Goal: Task Accomplishment & Management: Complete application form

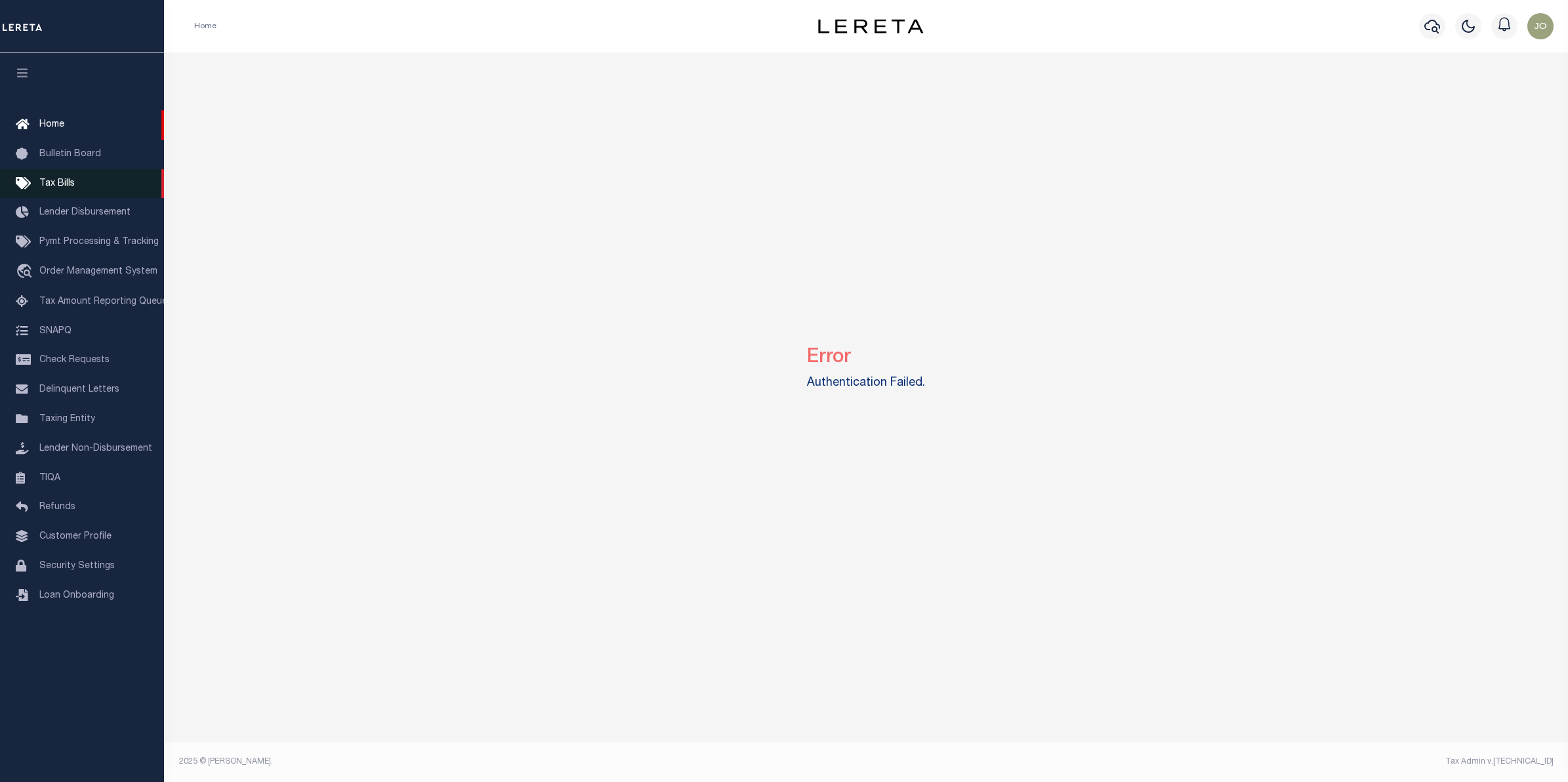
click at [74, 179] on link "Tax Bills" at bounding box center [82, 184] width 164 height 30
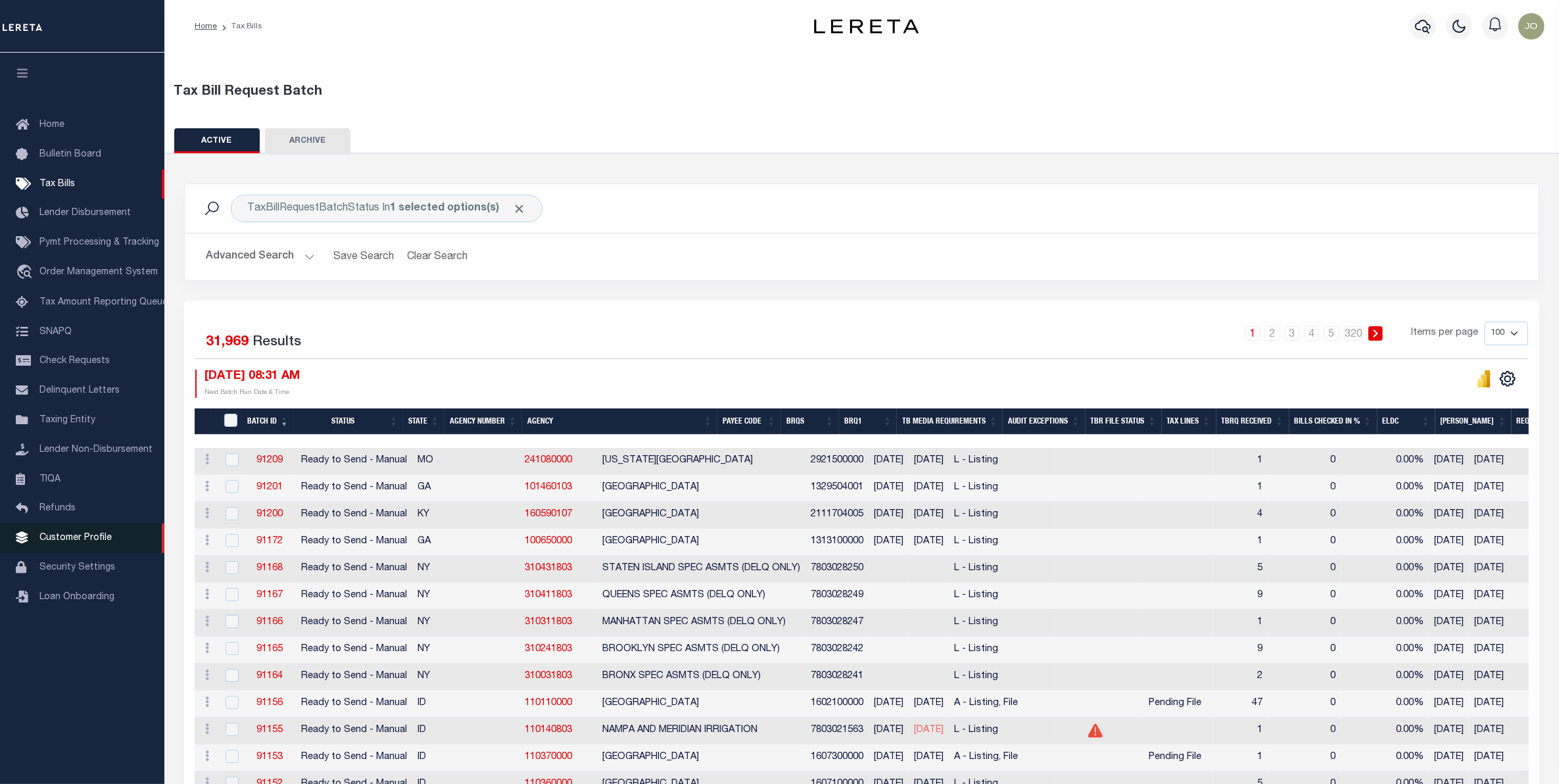
click at [88, 553] on link "Customer Profile" at bounding box center [82, 539] width 164 height 30
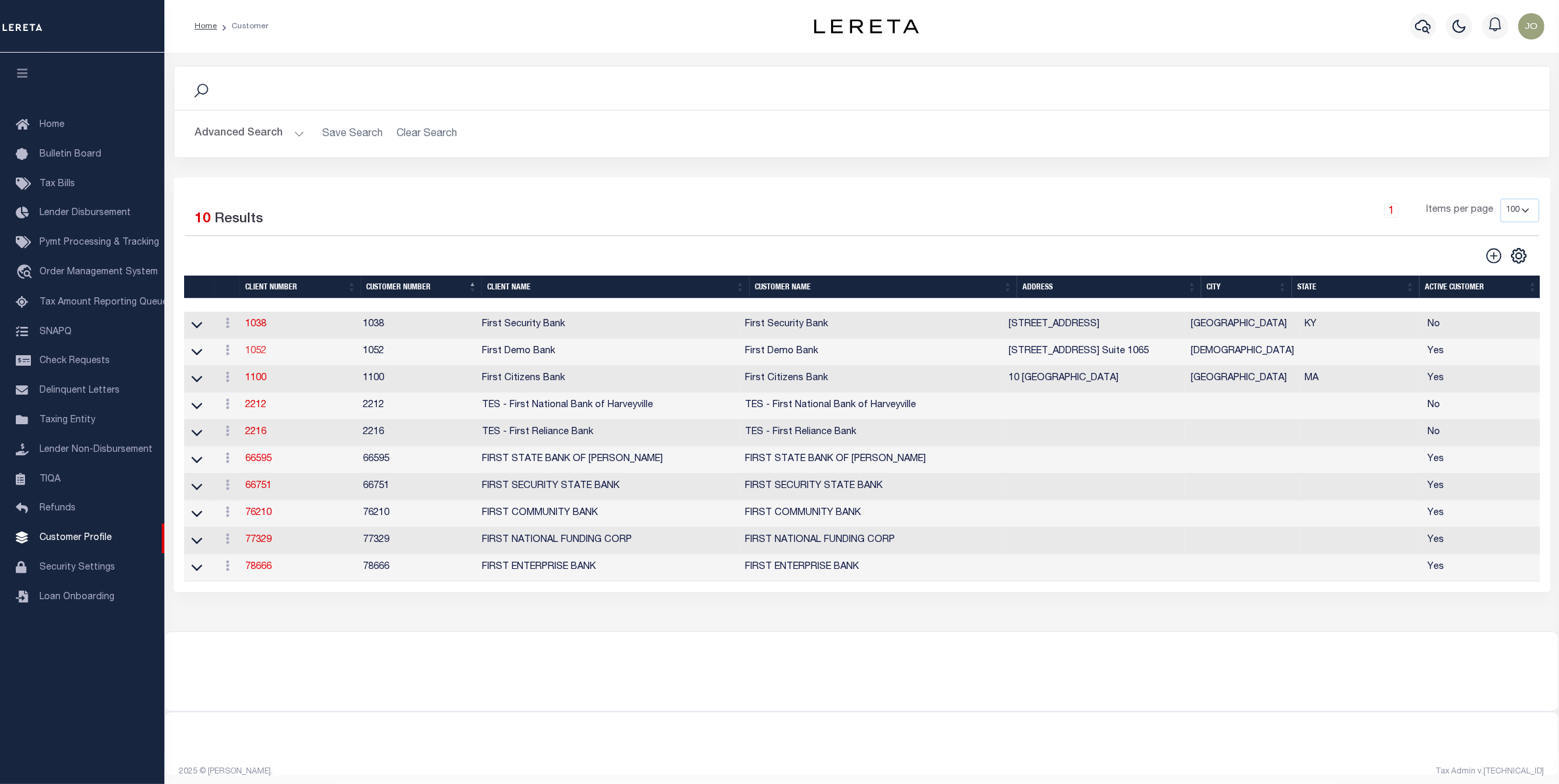
click at [250, 354] on link "1052" at bounding box center [256, 351] width 21 height 9
select select
type input "First Demo Bank"
type input "1052"
type input "First Demo Bank"
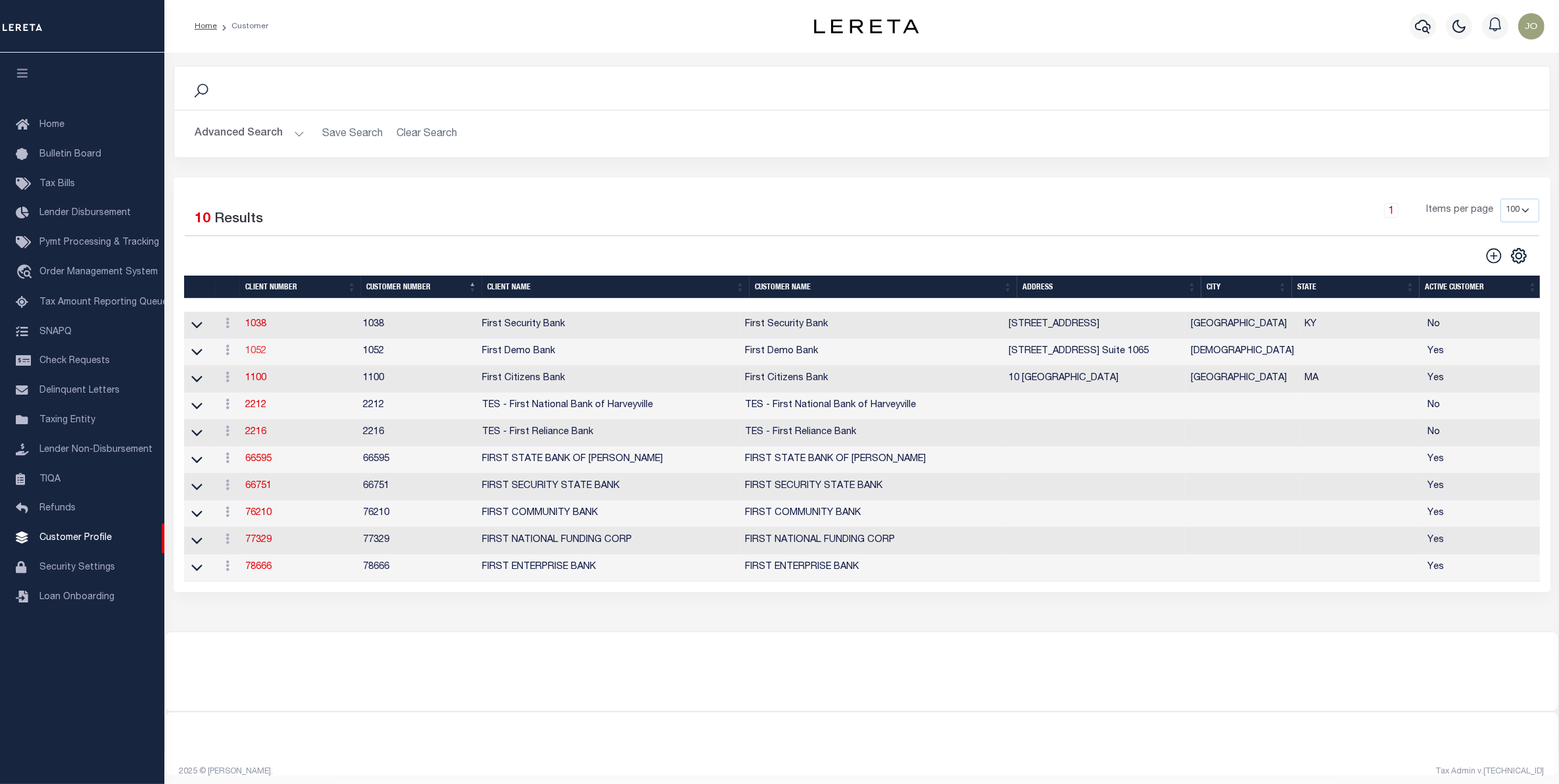
type input "Omar"
type input "-"
select select "Mixed Portfolio"
type input "[PERSON_NAME]"
type input "10/30/2022"
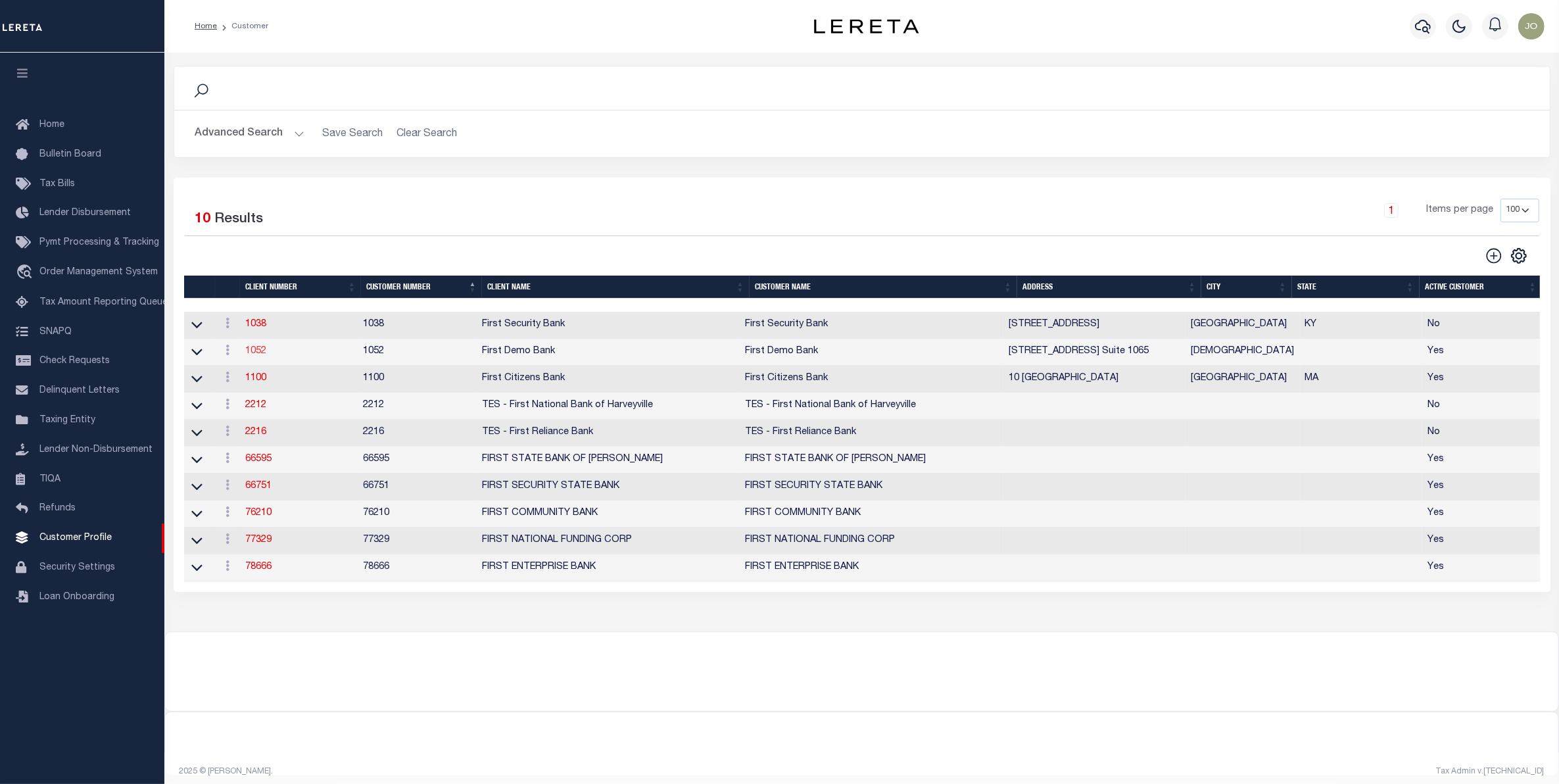
select select "Tier 1"
checkbox input "true"
checkbox input "false"
type input "10000"
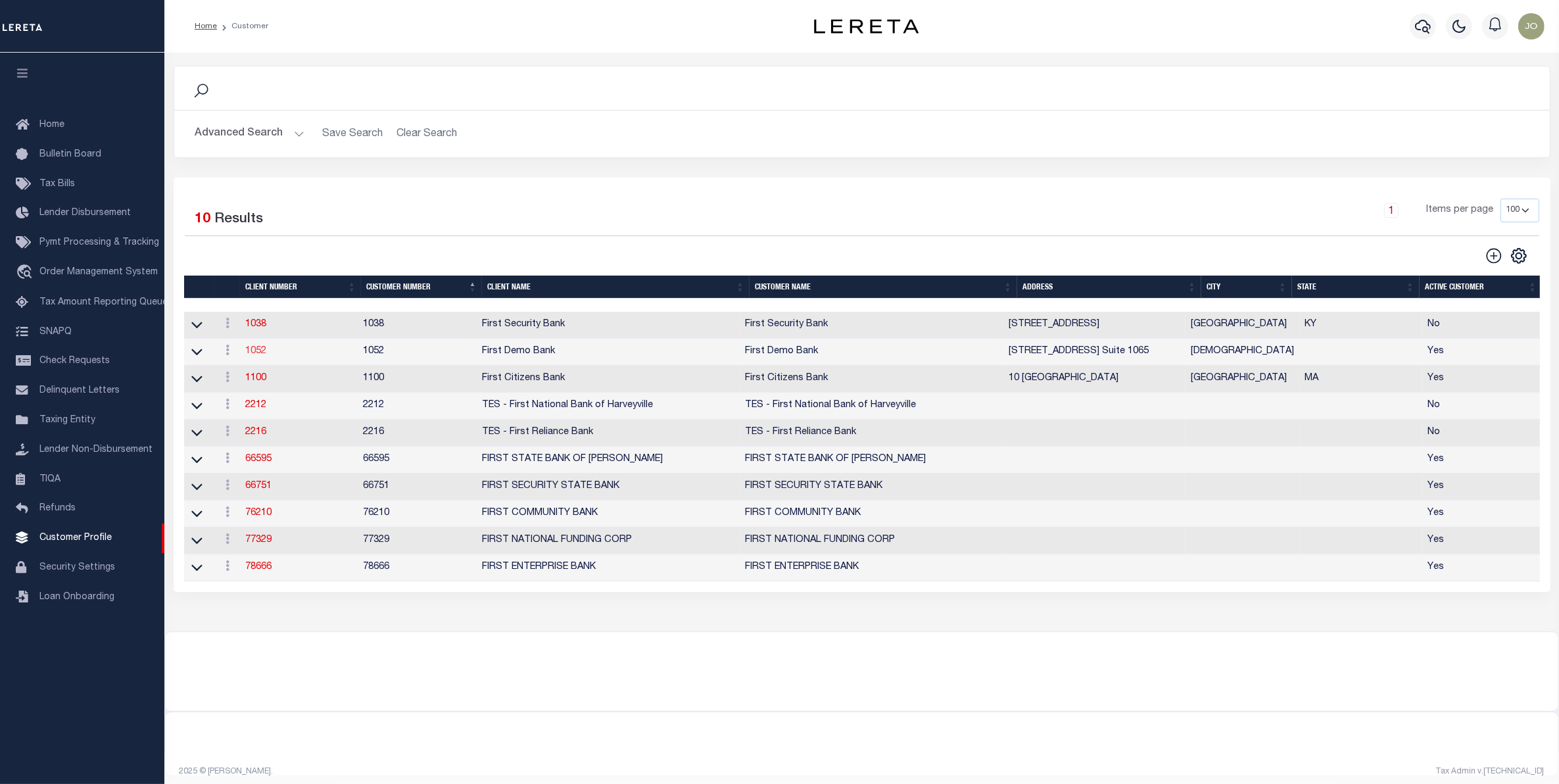
type input "0"
type input "10000"
type input "56"
type input "5"
type input "0"
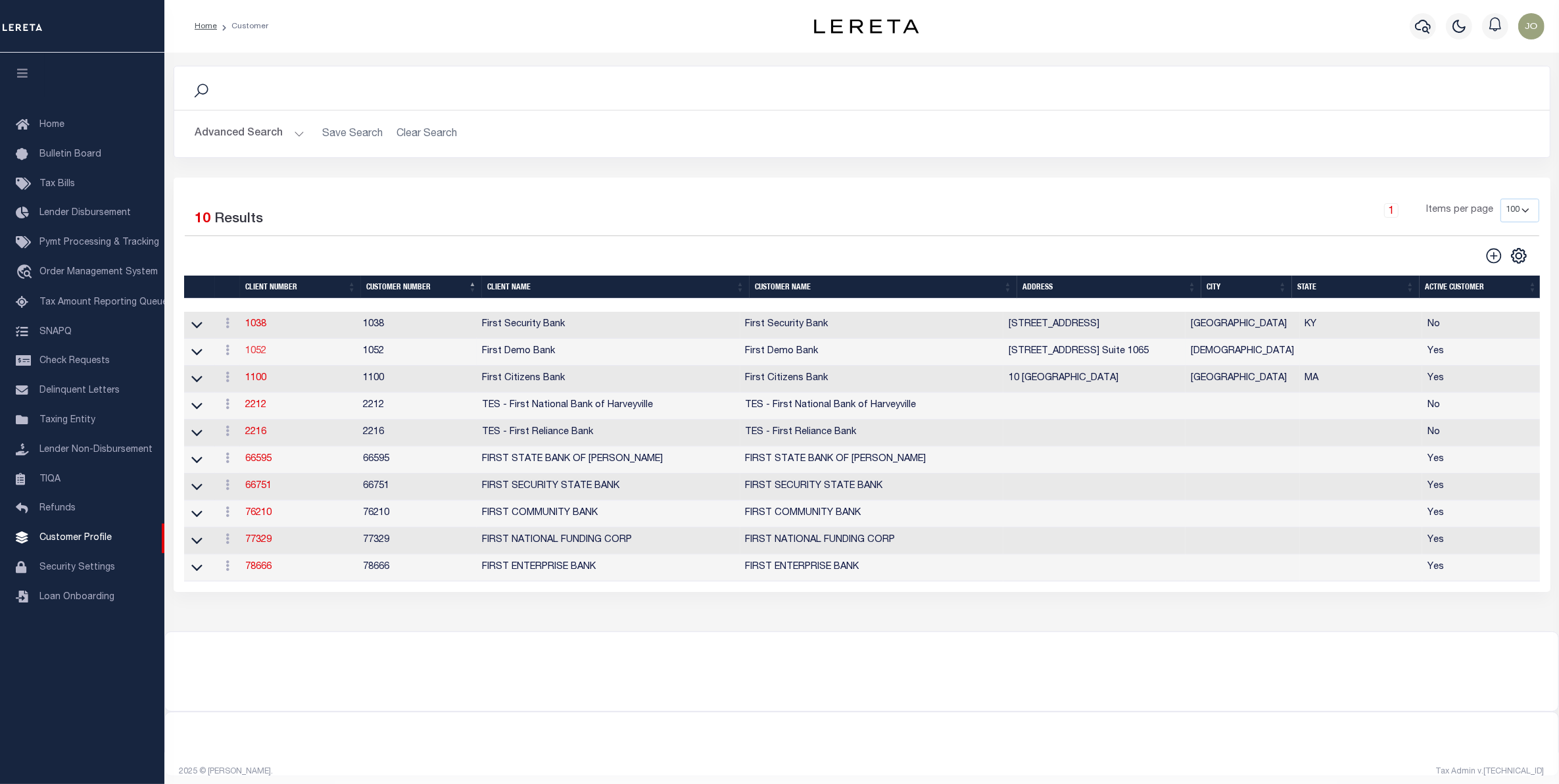
type input "5"
type input "16"
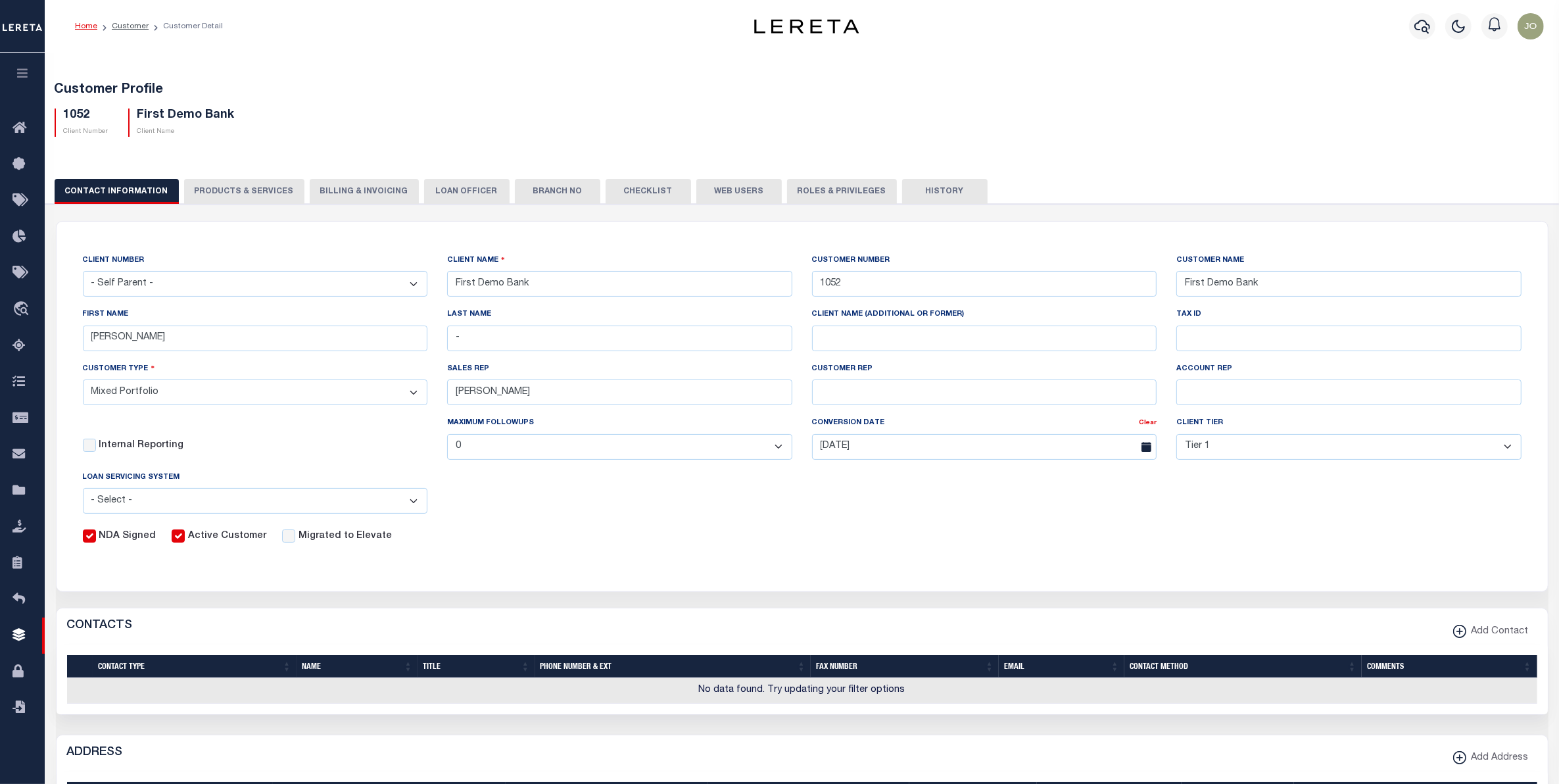
click at [238, 192] on button "PRODUCTS & SERVICES" at bounding box center [245, 192] width 120 height 25
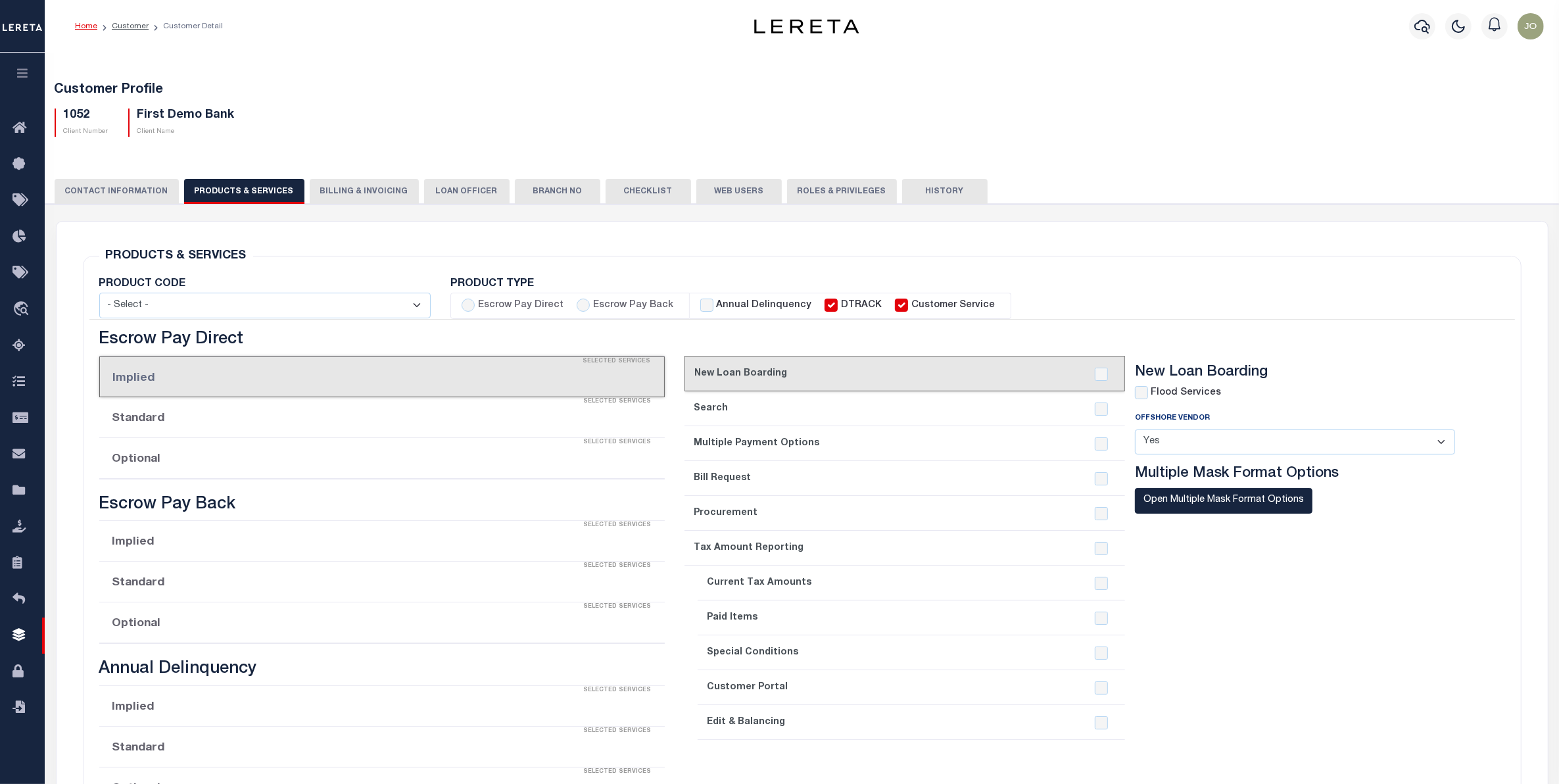
select select "STX"
radio input "true"
checkbox input "true"
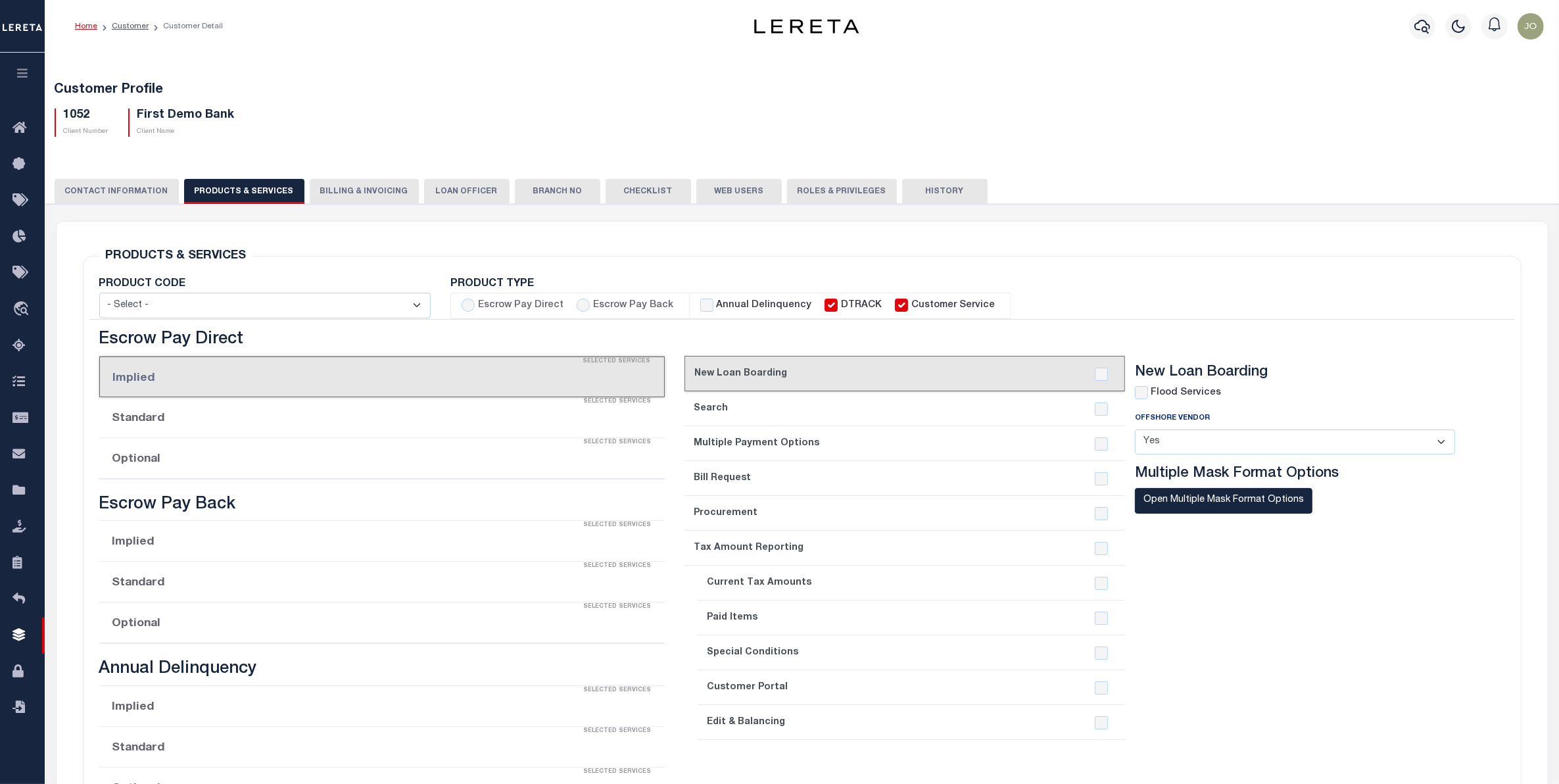
checkbox input "true"
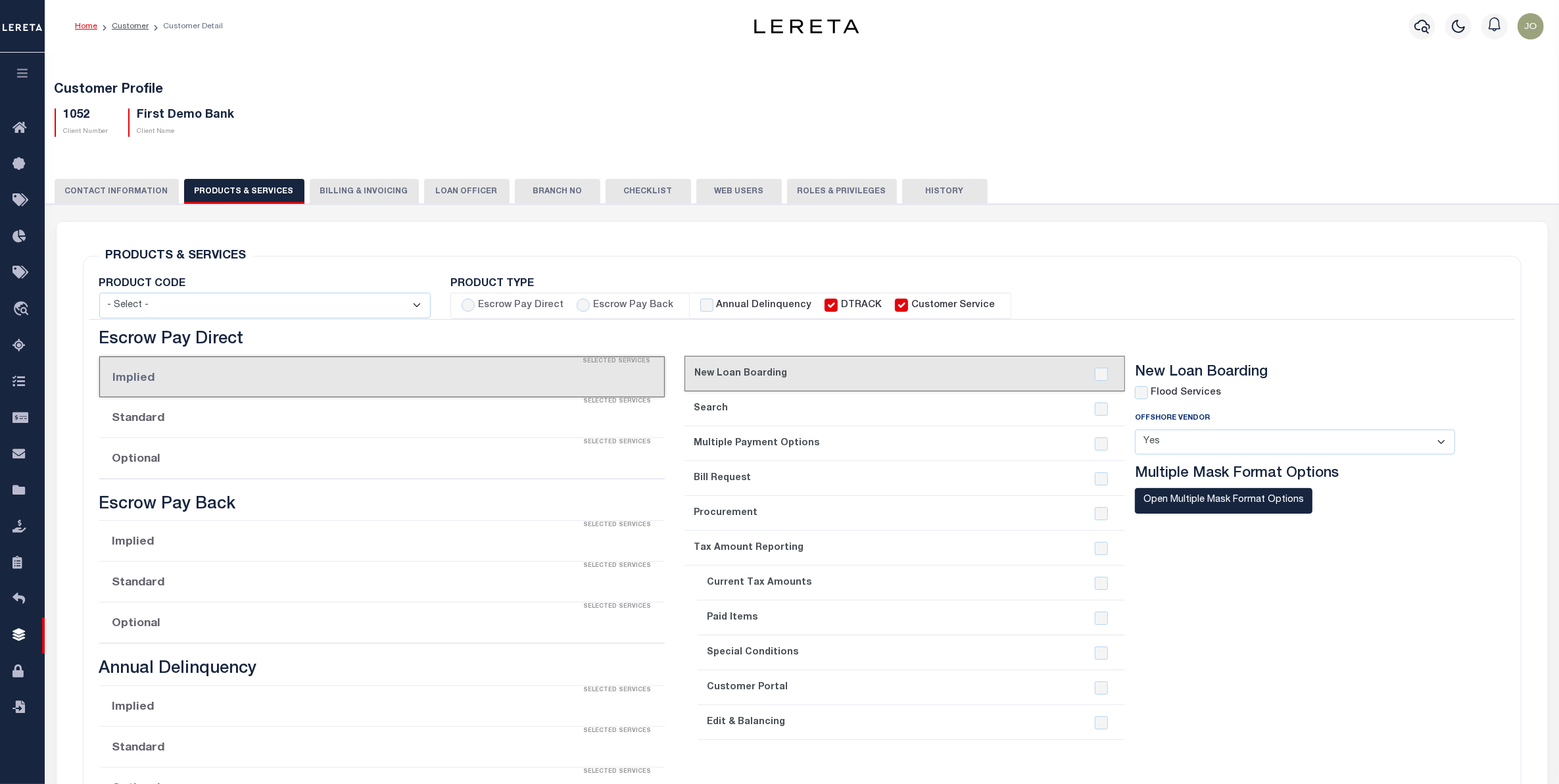
checkbox input "true"
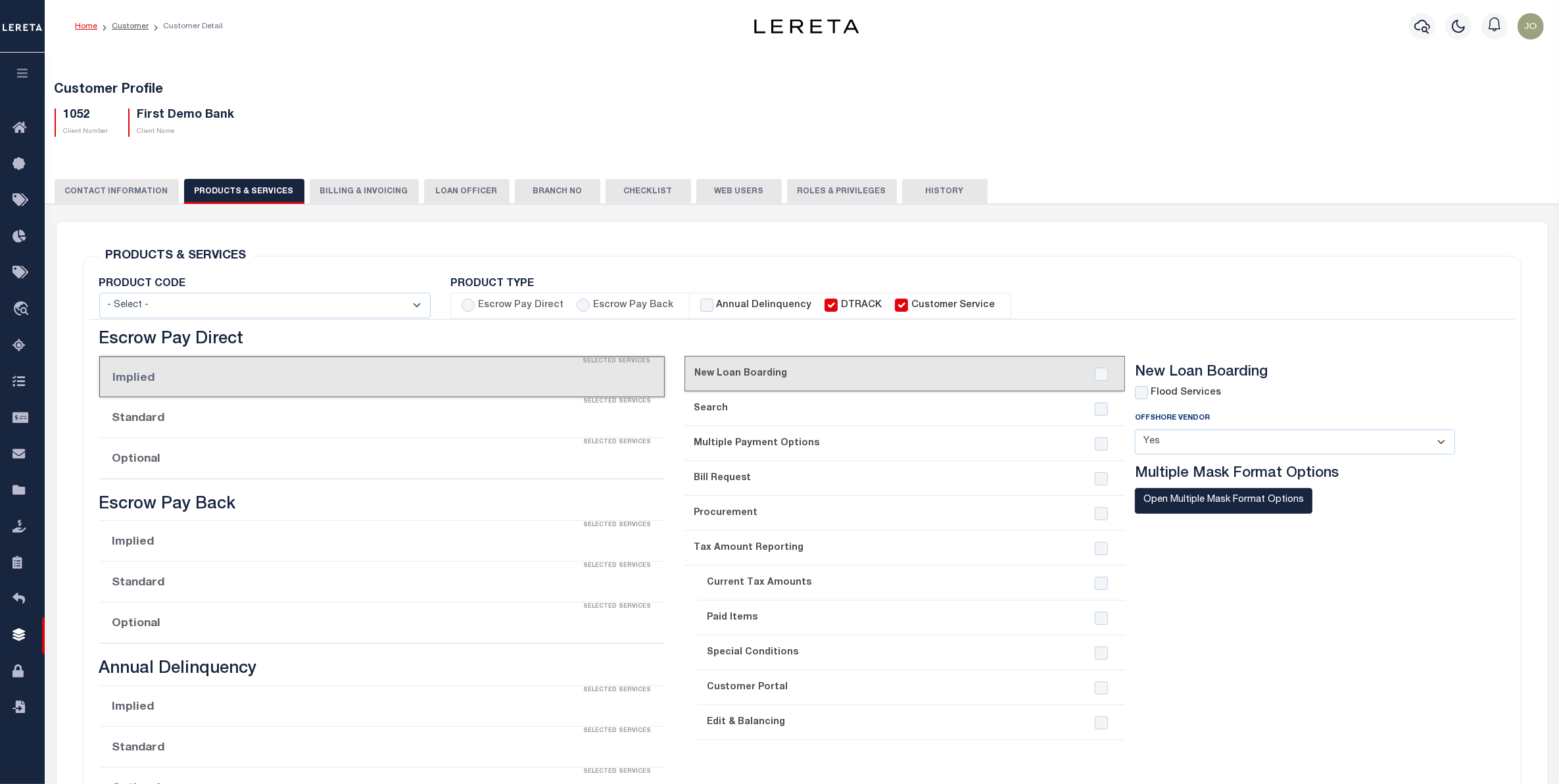
checkbox input "true"
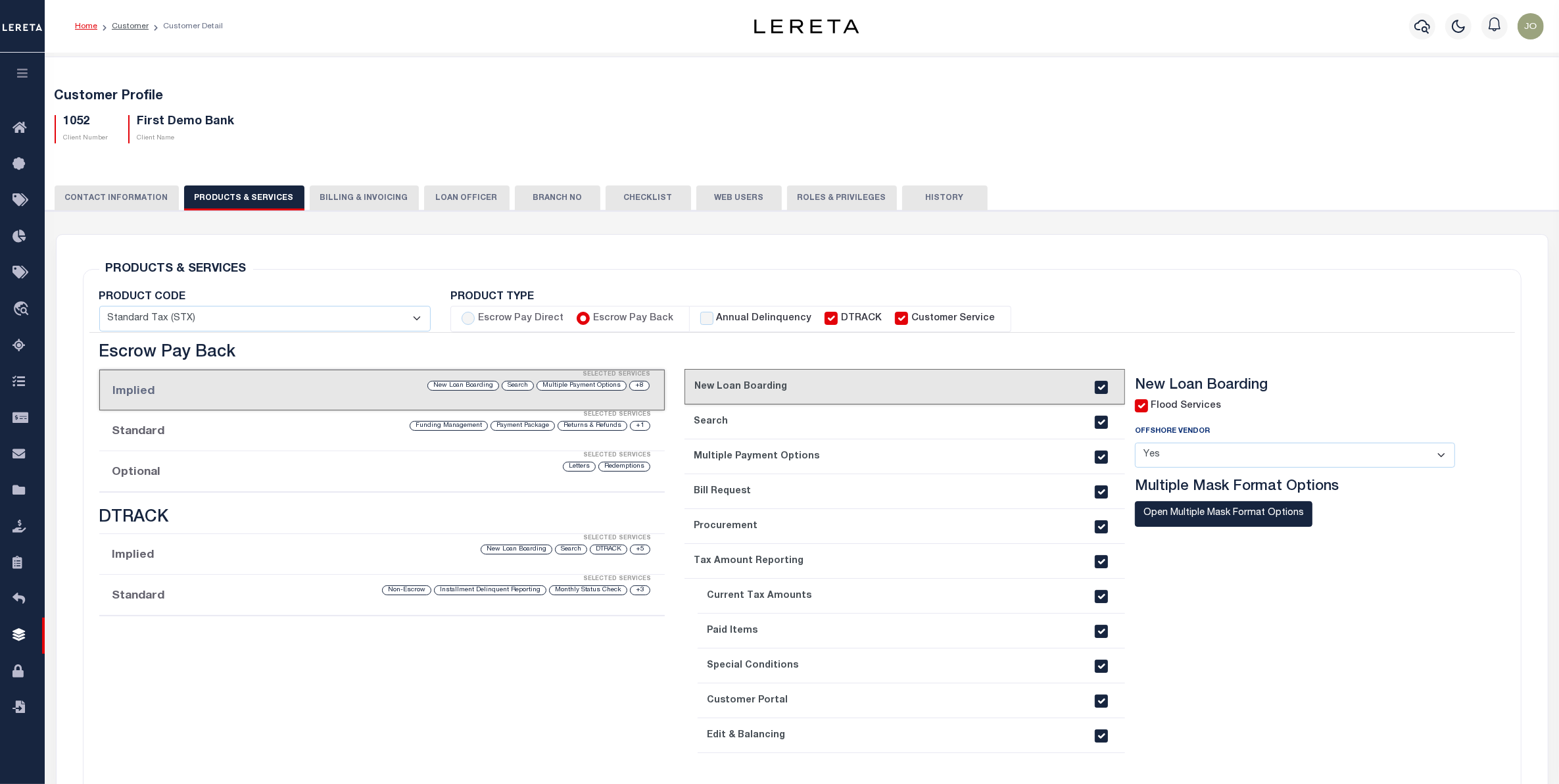
click at [371, 196] on button "Billing & Invoicing" at bounding box center [364, 198] width 109 height 25
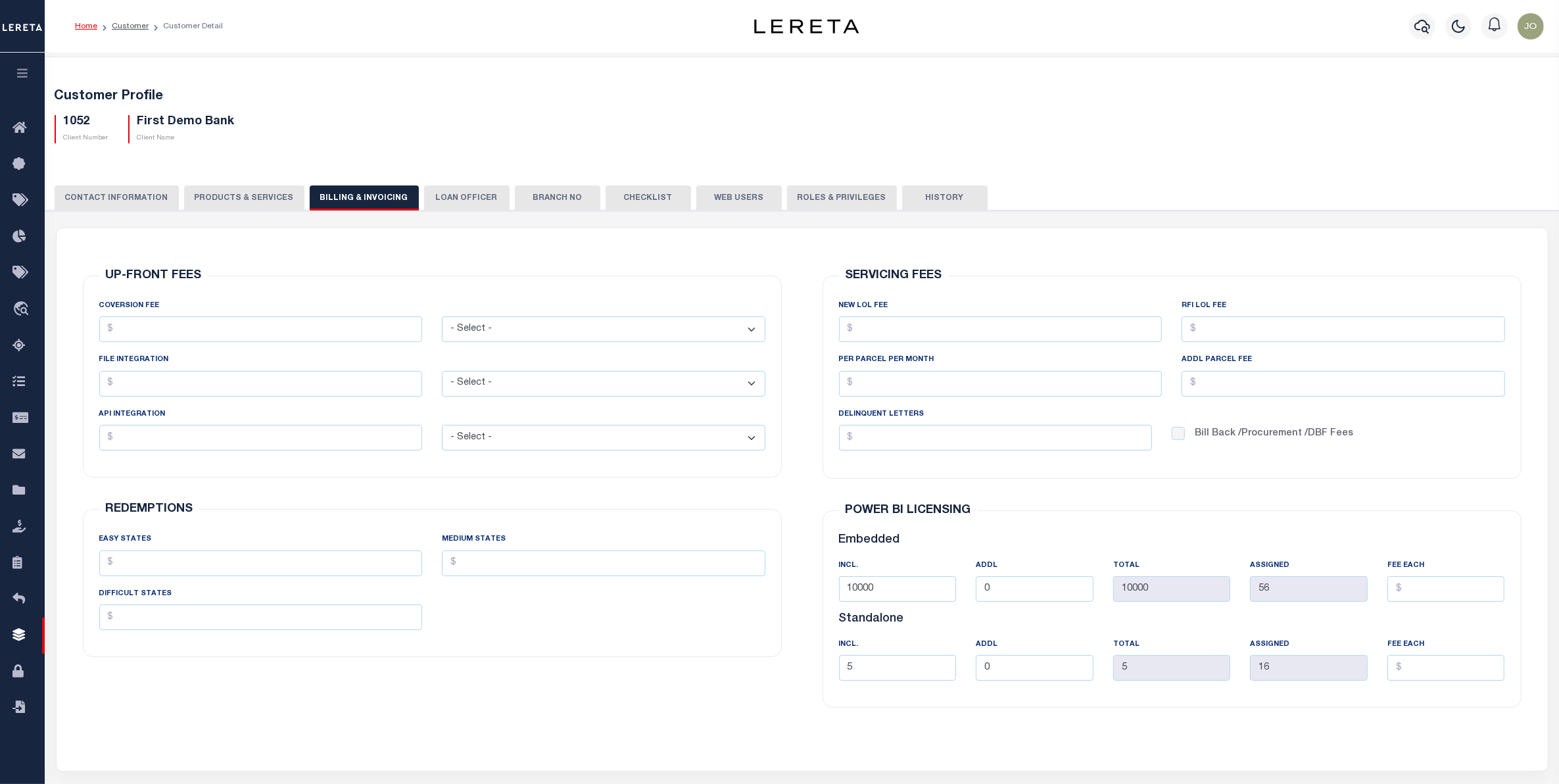
click at [116, 199] on button "CONTACT INFORMATION" at bounding box center [116, 198] width 124 height 25
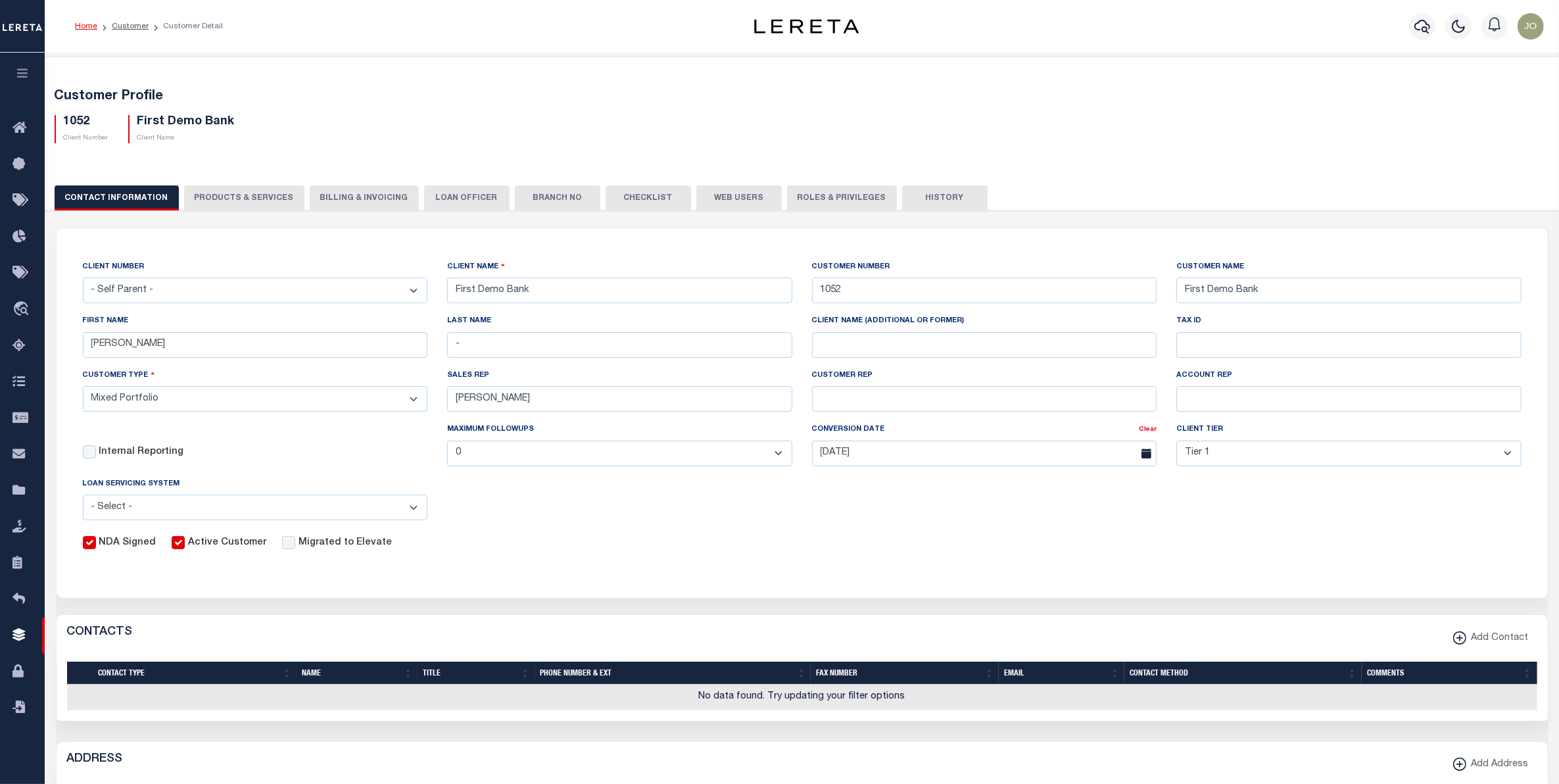
drag, startPoint x: 25, startPoint y: 81, endPoint x: 25, endPoint y: 90, distance: 9.0
click at [25, 81] on button "button" at bounding box center [22, 74] width 45 height 45
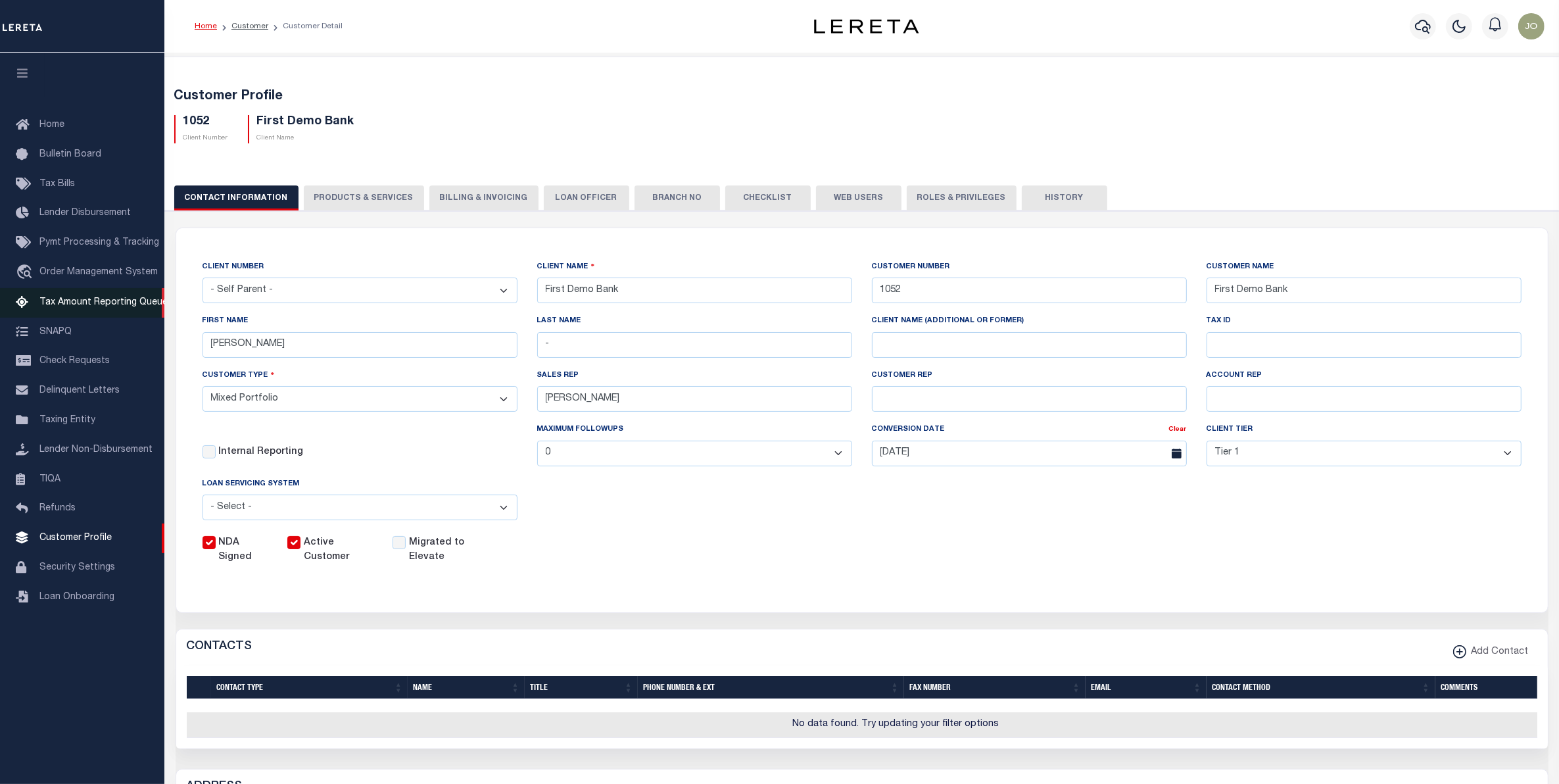
click at [87, 307] on span "Tax Amount Reporting Queue" at bounding box center [103, 303] width 128 height 9
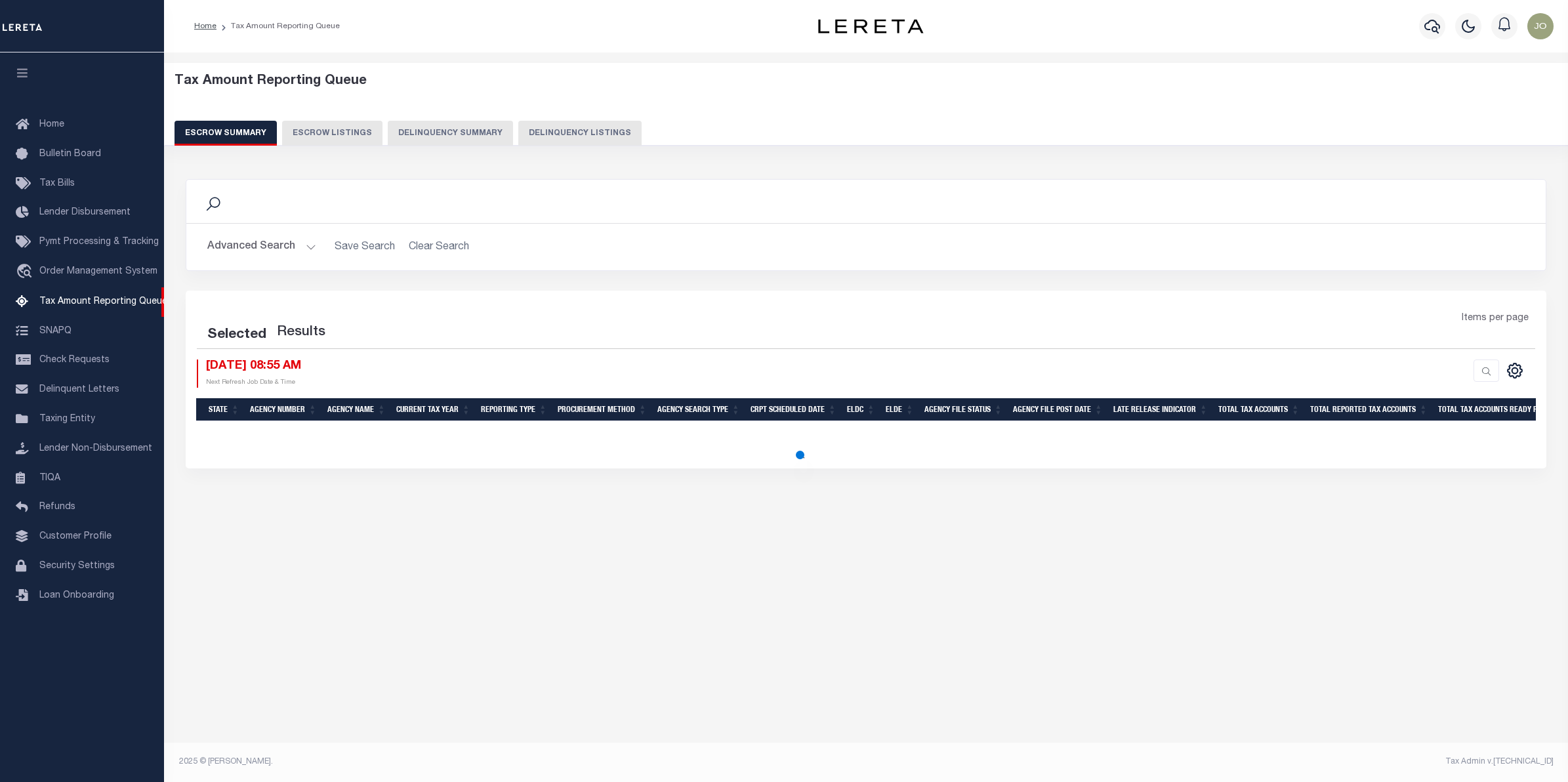
select select "100"
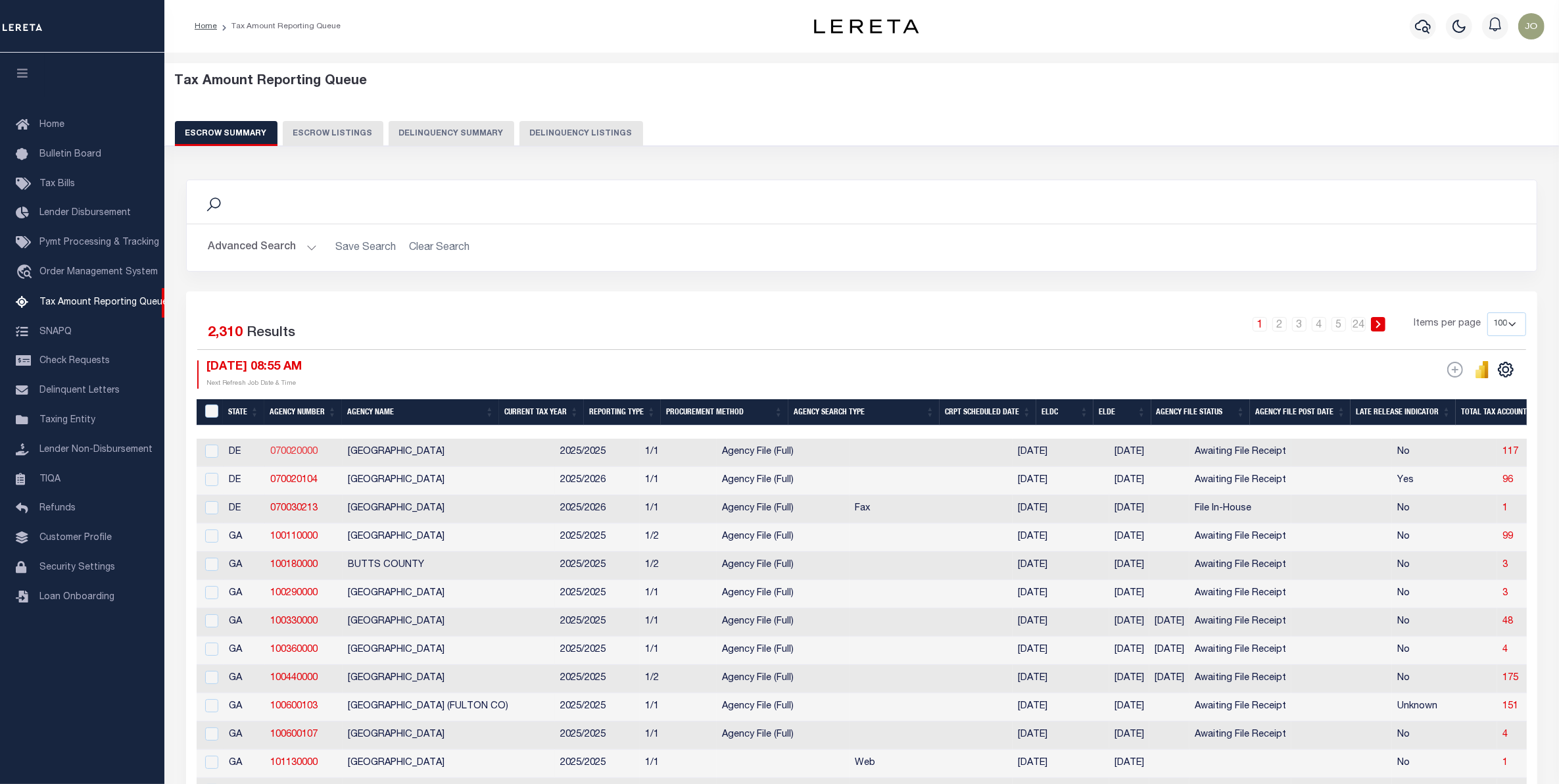
click at [298, 449] on link "070020000" at bounding box center [294, 452] width 48 height 9
checkbox input "true"
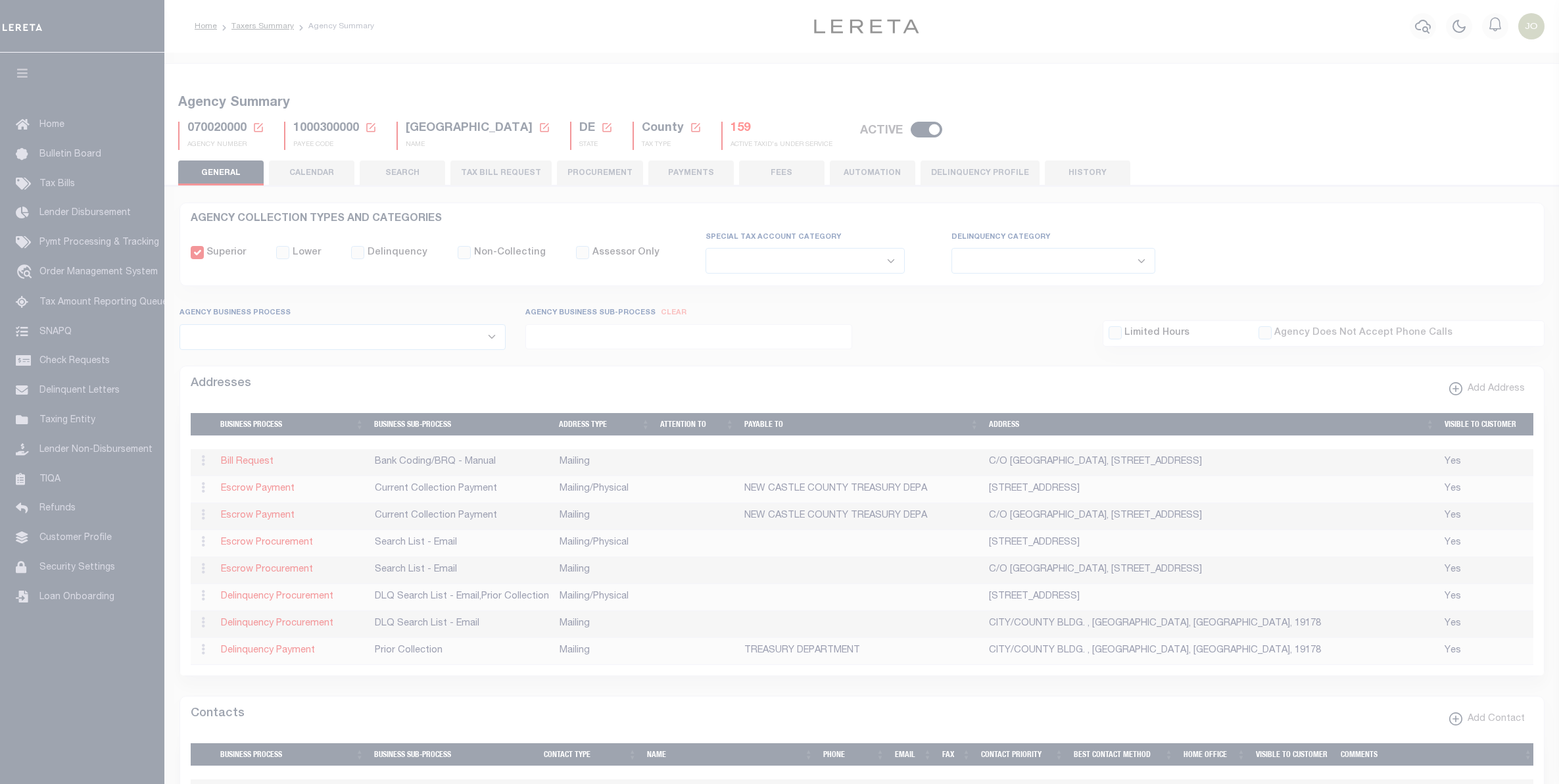
select select
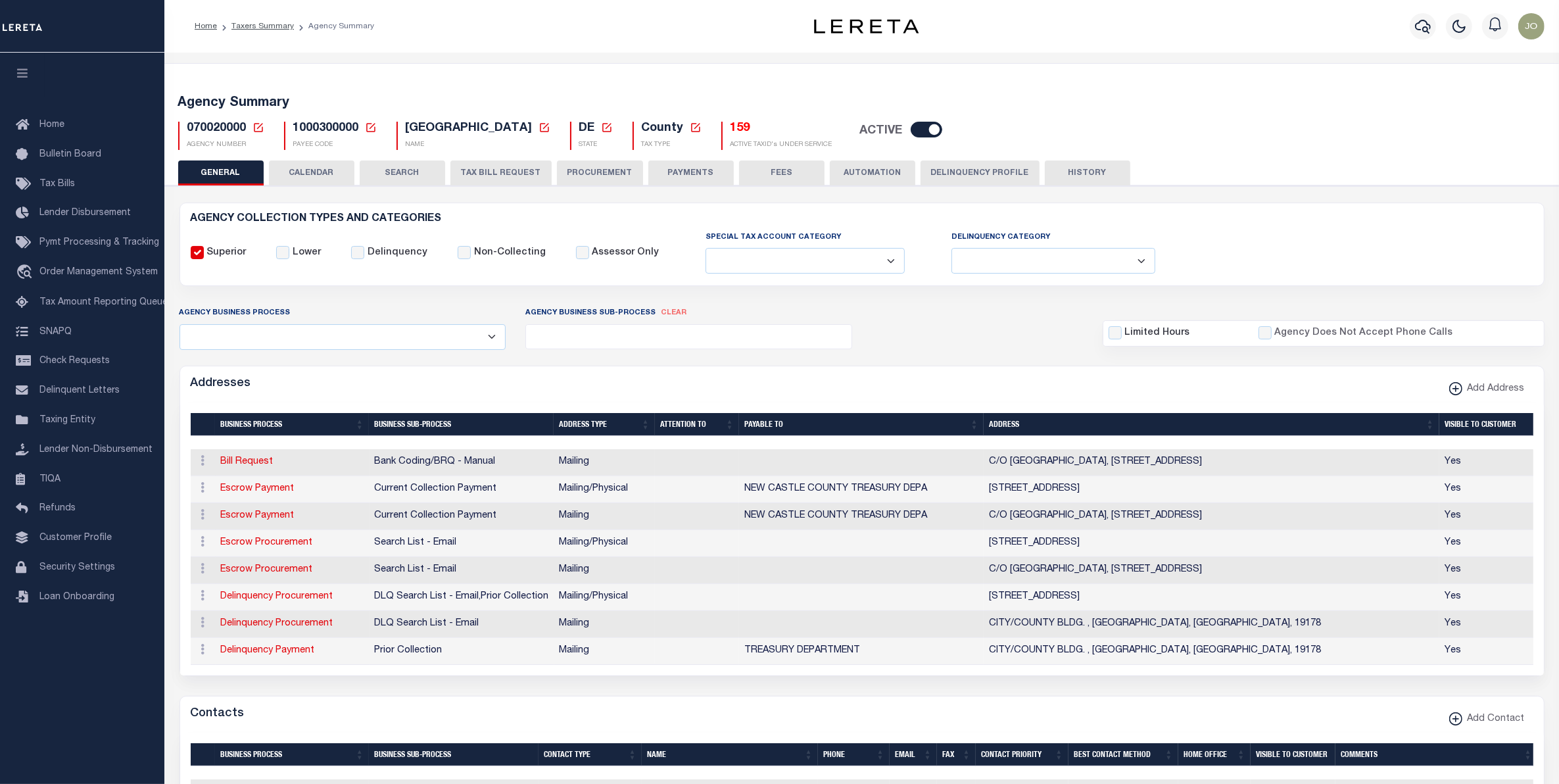
click at [287, 178] on button "CALENDAR" at bounding box center [311, 173] width 85 height 25
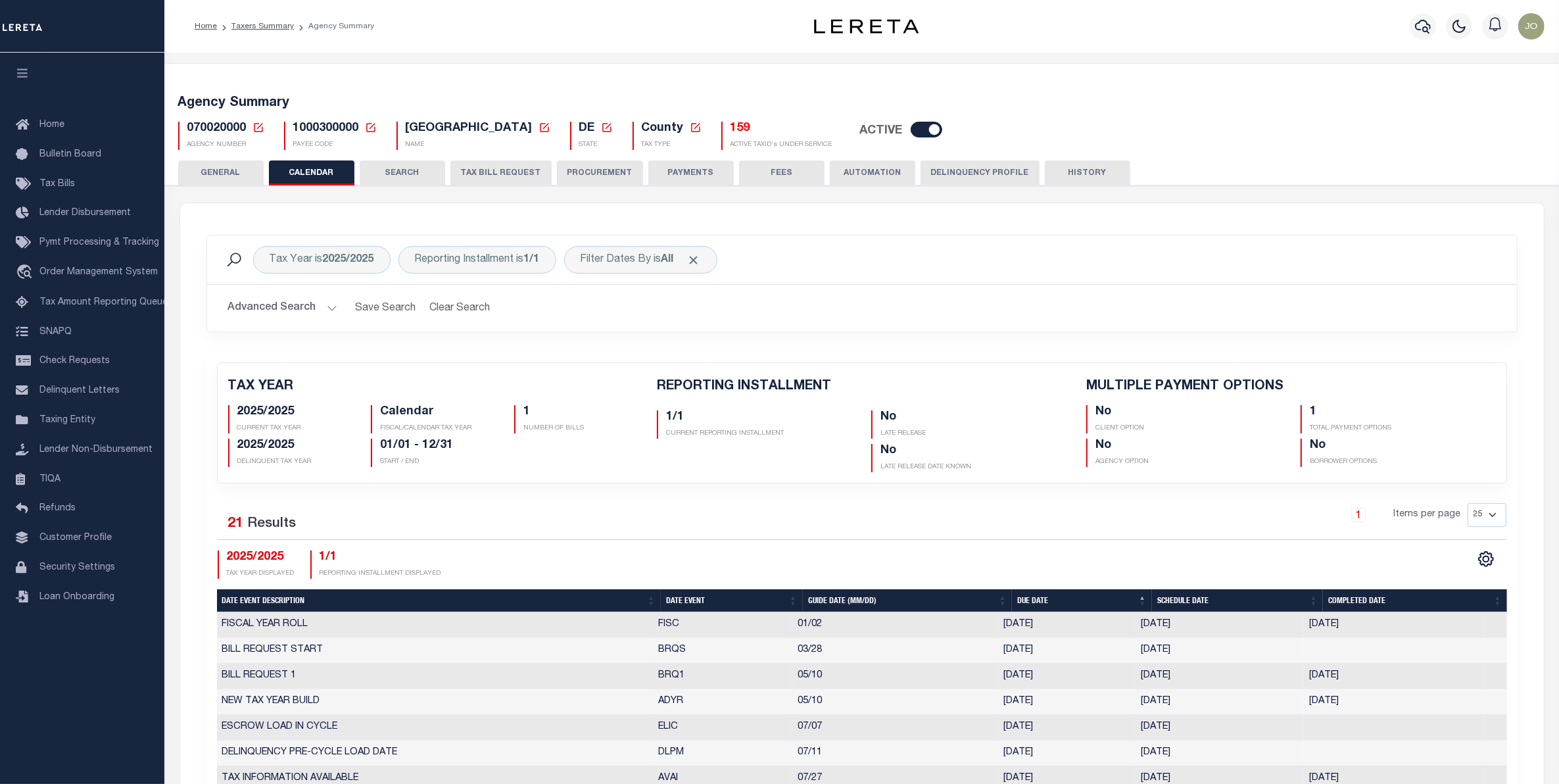
checkbox input "false"
type input "1"
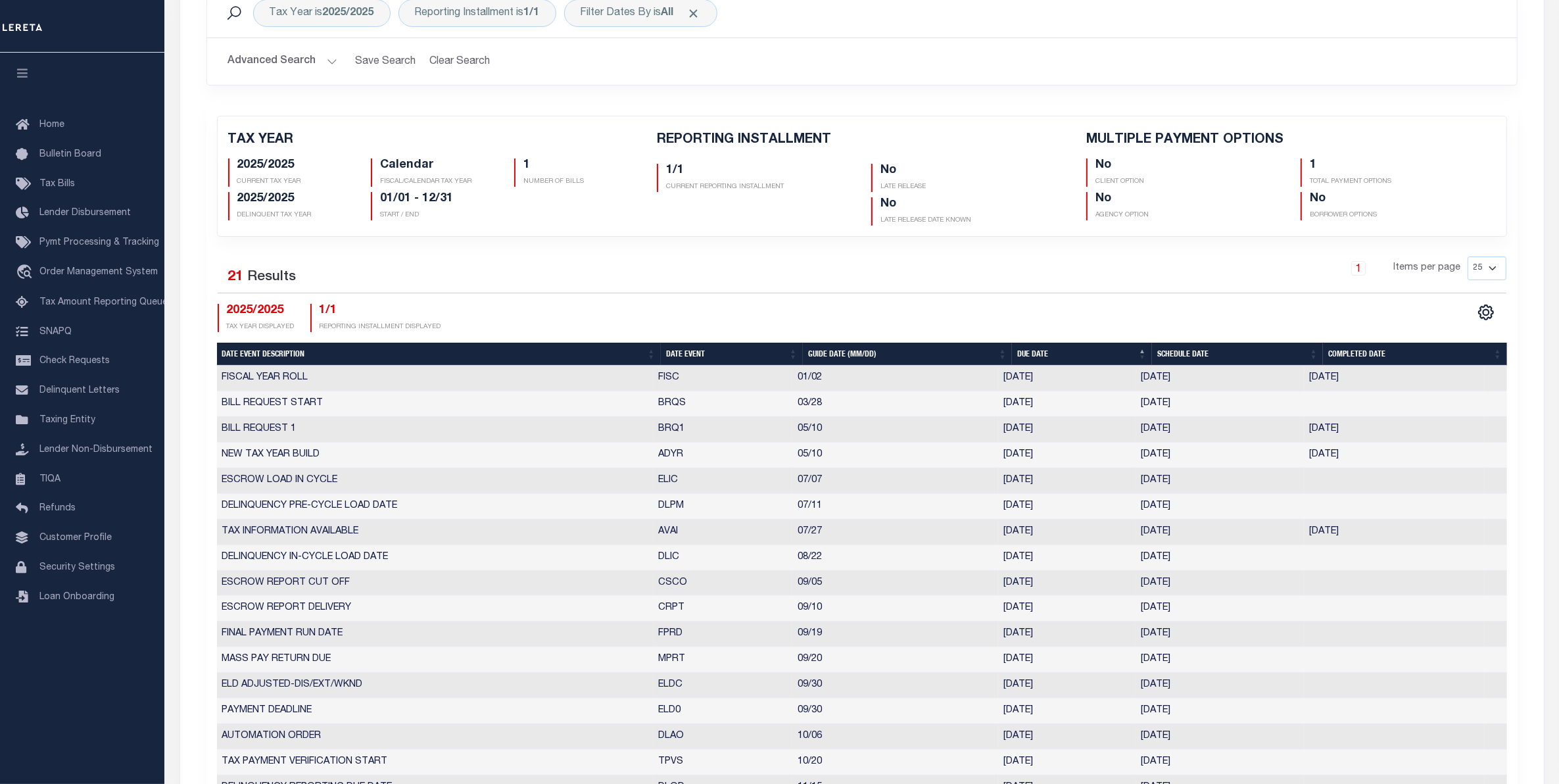
scroll to position [411, 0]
